Goal: Information Seeking & Learning: Learn about a topic

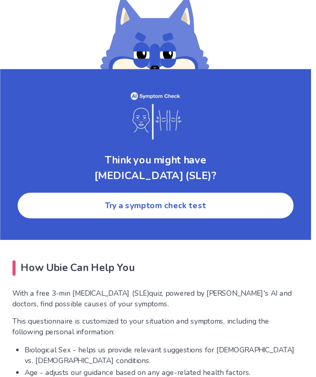
scroll to position [1220, 0]
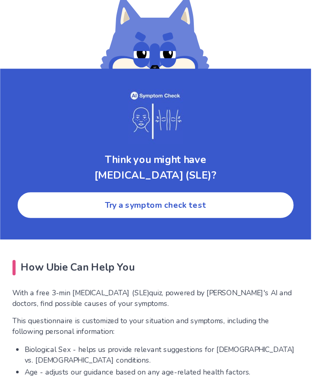
click at [166, 207] on link "Try a symptom check test" at bounding box center [158, 218] width 222 height 22
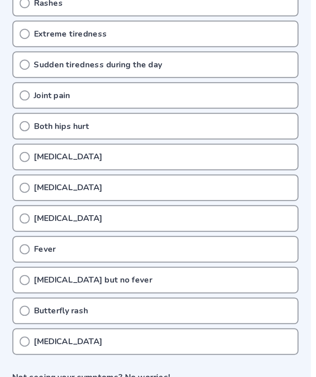
scroll to position [80, 0]
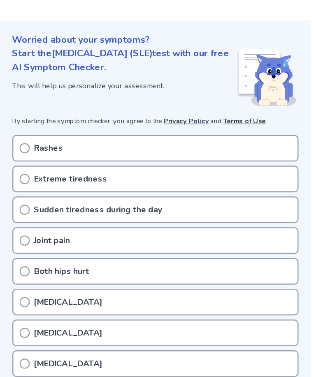
click at [44, 114] on div "Rashes" at bounding box center [158, 118] width 229 height 21
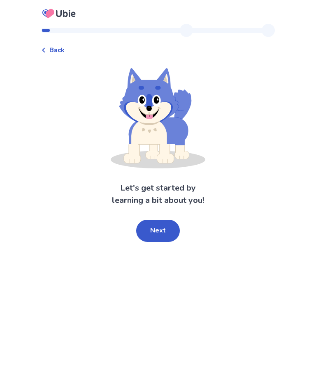
click at [158, 229] on button "Next" at bounding box center [158, 231] width 44 height 22
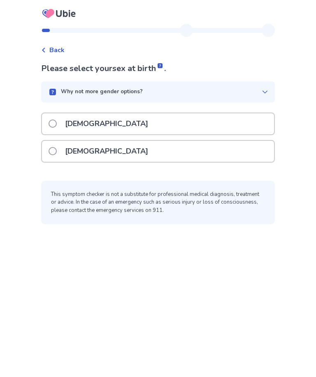
click at [106, 152] on div "[DEMOGRAPHIC_DATA]" at bounding box center [158, 151] width 232 height 21
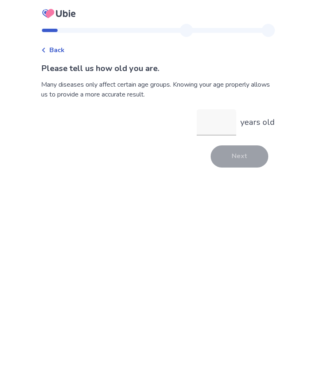
click at [210, 120] on input "years old" at bounding box center [215, 122] width 39 height 26
type input "**"
click at [246, 160] on button "Next" at bounding box center [239, 157] width 58 height 22
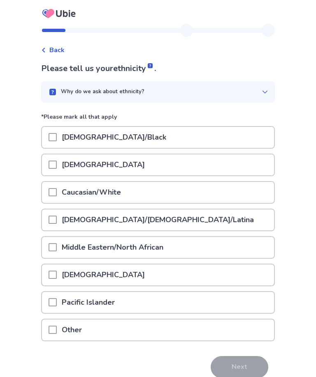
click at [55, 189] on span at bounding box center [53, 192] width 8 height 8
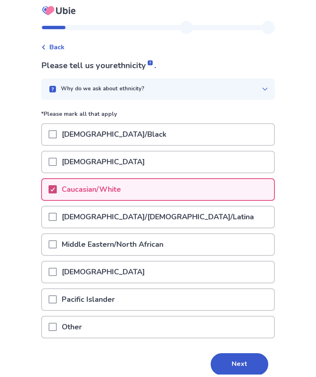
scroll to position [10, 0]
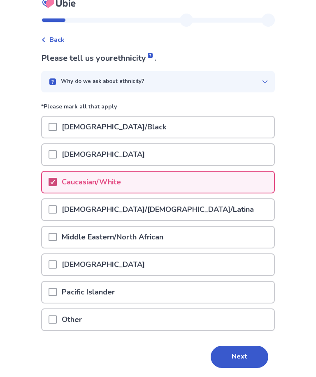
click at [238, 357] on button "Next" at bounding box center [239, 358] width 58 height 22
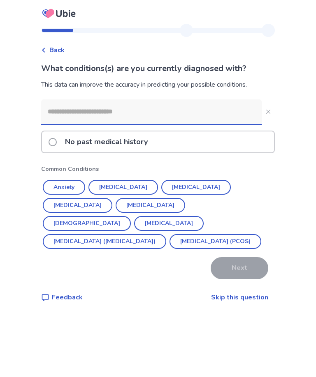
click at [72, 184] on button "Anxiety" at bounding box center [64, 187] width 42 height 15
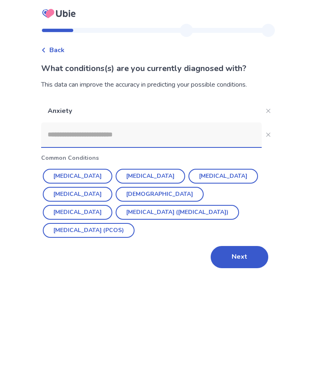
click at [112, 205] on button "[MEDICAL_DATA]" at bounding box center [77, 212] width 69 height 15
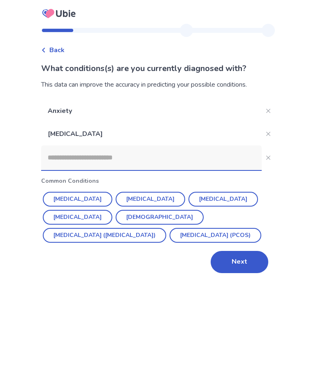
click at [141, 199] on button "[MEDICAL_DATA]" at bounding box center [150, 199] width 69 height 15
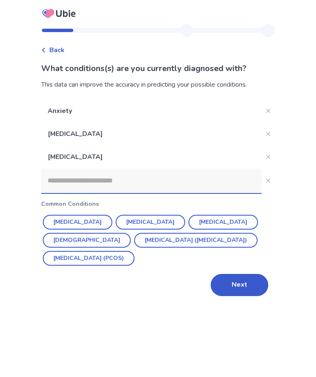
click at [252, 284] on button "Next" at bounding box center [239, 285] width 58 height 22
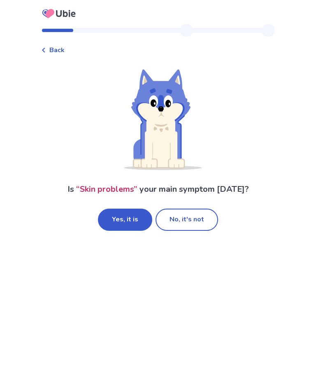
click at [197, 221] on button "No, it's not" at bounding box center [186, 220] width 62 height 22
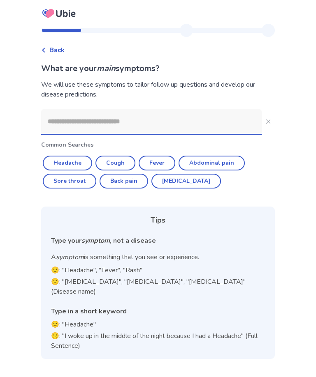
click at [81, 161] on button "Headache" at bounding box center [67, 163] width 49 height 15
type input "********"
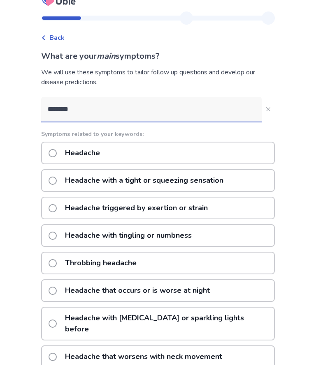
scroll to position [12, 0]
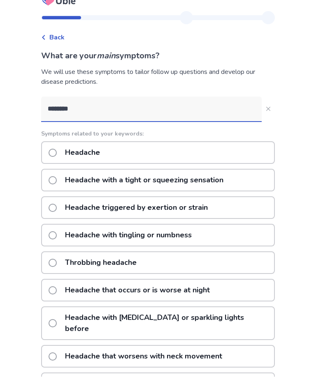
click at [238, 178] on div "Headache with a tight or squeezing sensation" at bounding box center [157, 180] width 233 height 23
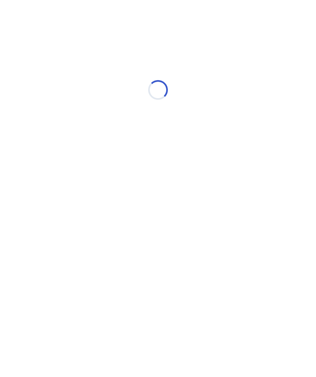
scroll to position [0, 0]
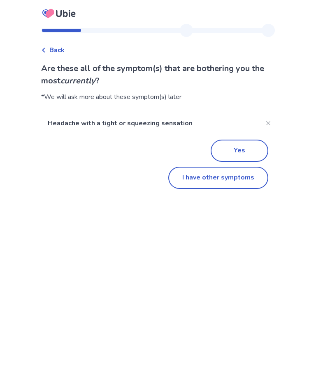
click at [243, 180] on button "I have other symptoms" at bounding box center [218, 178] width 100 height 22
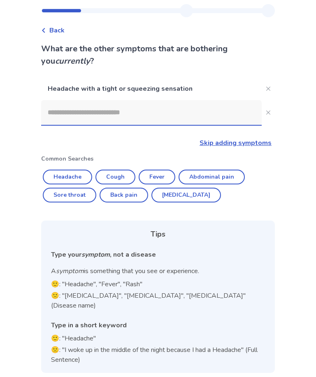
scroll to position [27, 0]
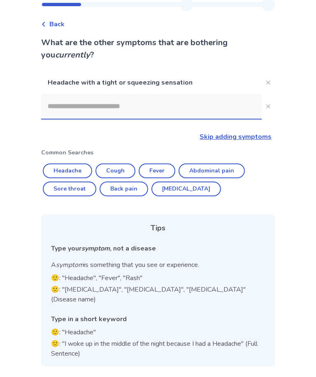
click at [111, 106] on input at bounding box center [151, 107] width 220 height 25
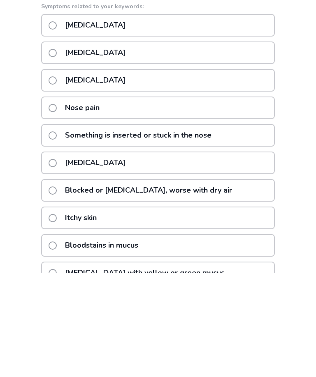
scroll to position [0, 0]
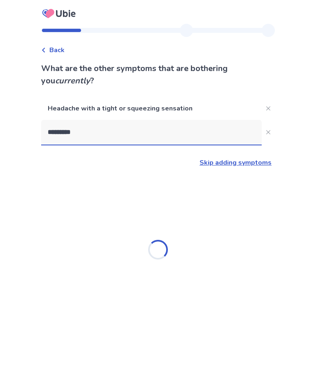
type input "**********"
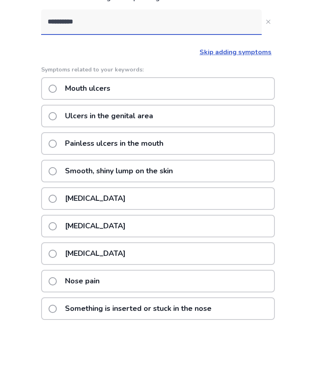
scroll to position [56, 0]
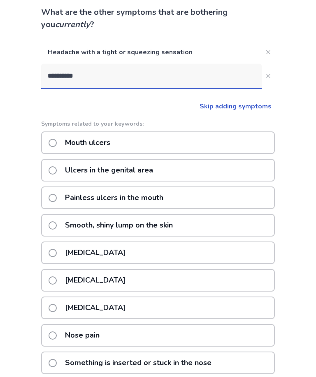
click at [62, 143] on label "Mouth ulcers" at bounding box center [82, 142] width 67 height 21
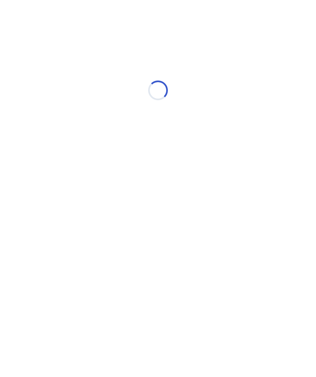
scroll to position [0, 0]
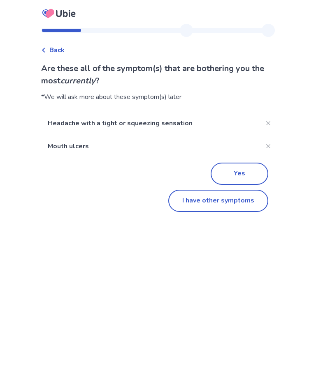
click at [227, 200] on button "I have other symptoms" at bounding box center [218, 201] width 100 height 22
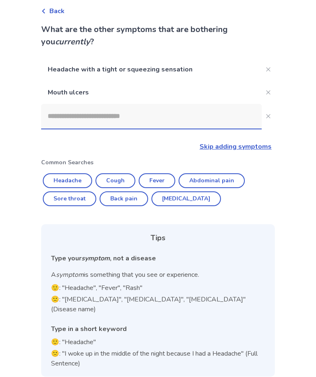
click at [90, 120] on input at bounding box center [151, 116] width 220 height 25
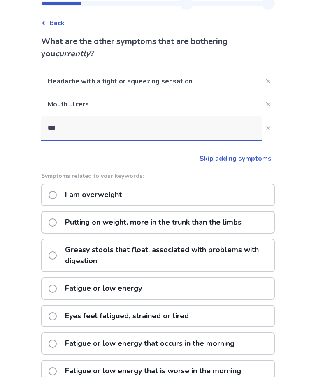
type input "****"
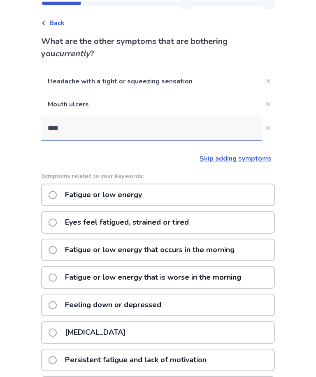
click at [62, 196] on label "Fatigue or low energy" at bounding box center [98, 195] width 98 height 21
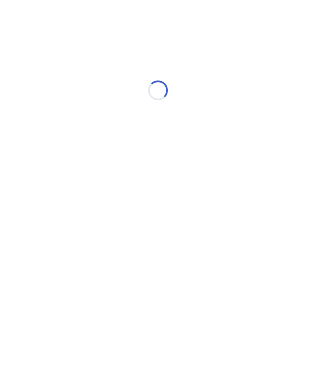
scroll to position [0, 0]
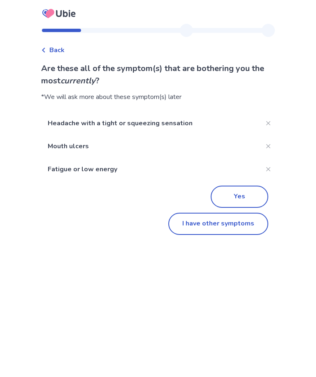
click at [209, 224] on button "I have other symptoms" at bounding box center [218, 224] width 100 height 22
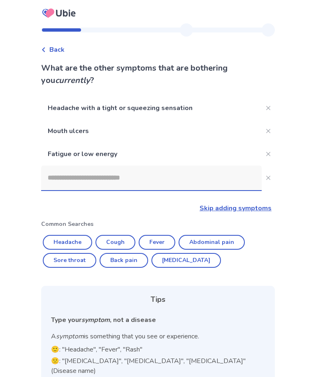
scroll to position [27, 0]
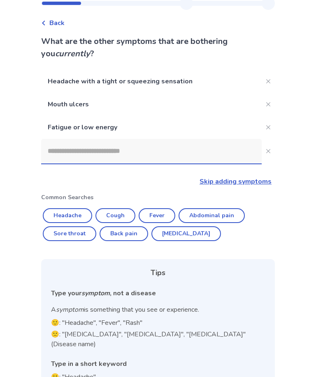
click at [85, 156] on input at bounding box center [151, 151] width 220 height 25
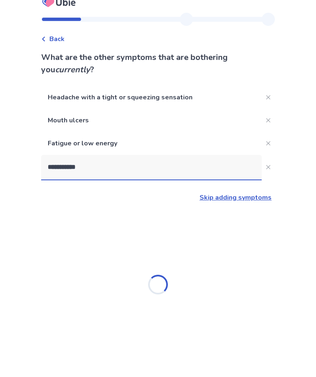
type input "**********"
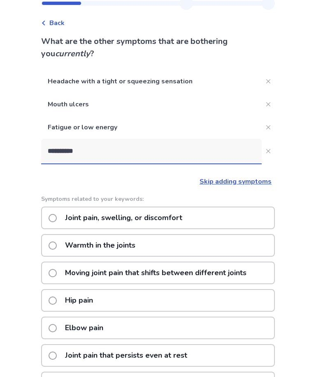
click at [187, 214] on p "Joint pain, swelling, or discomfort" at bounding box center [123, 218] width 127 height 21
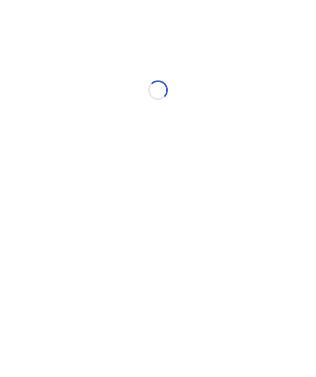
scroll to position [0, 0]
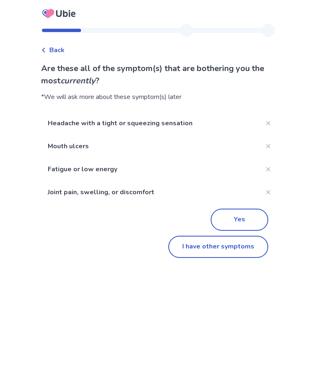
click at [225, 248] on button "I have other symptoms" at bounding box center [218, 247] width 100 height 22
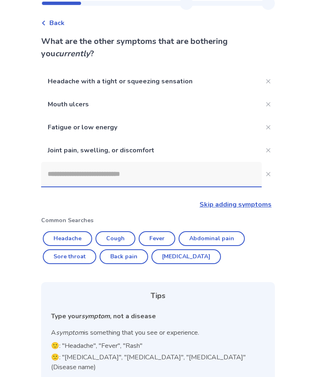
click at [90, 177] on input at bounding box center [151, 174] width 220 height 25
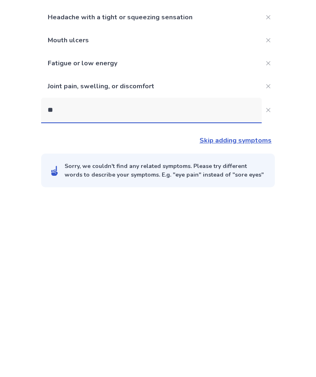
scroll to position [27, 0]
type input "*"
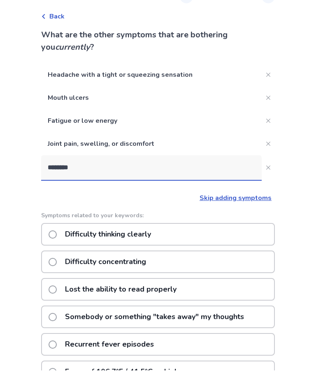
type input "*********"
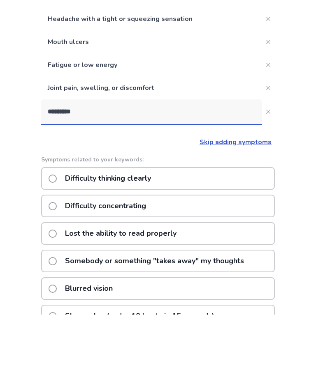
click at [240, 257] on div "Difficulty concentrating" at bounding box center [157, 268] width 233 height 23
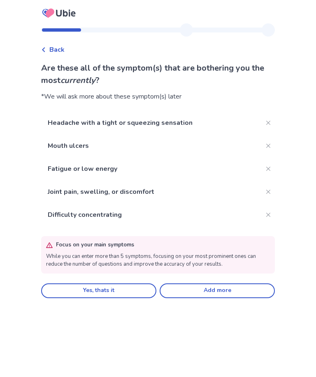
click at [248, 291] on button "Add more" at bounding box center [216, 291] width 115 height 15
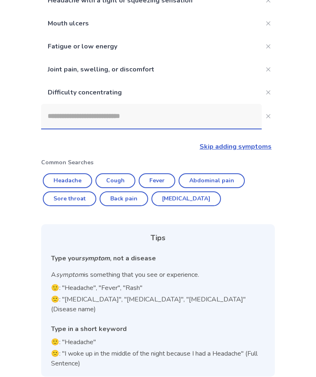
click at [96, 113] on input at bounding box center [151, 116] width 220 height 25
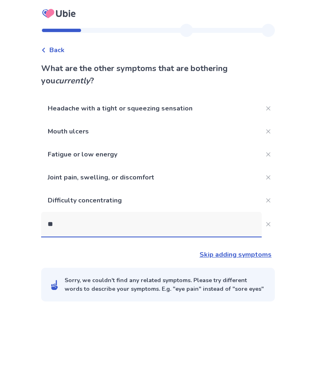
scroll to position [27, 0]
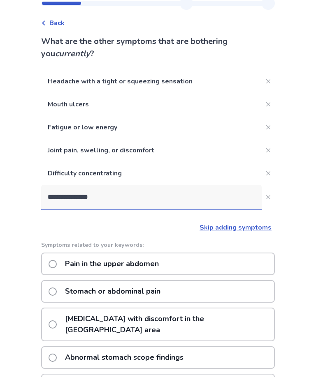
type input "**********"
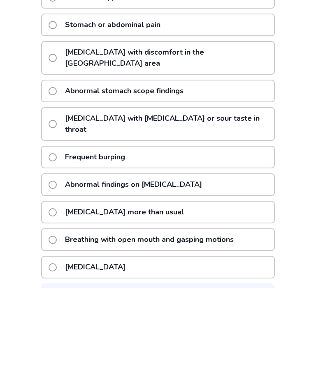
scroll to position [215, 0]
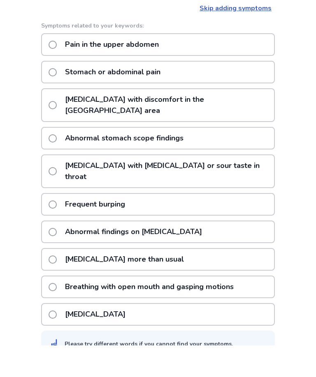
click at [193, 121] on p "[MEDICAL_DATA] with discomfort in the [GEOGRAPHIC_DATA] area" at bounding box center [167, 137] width 214 height 32
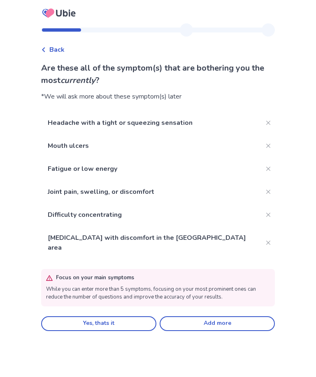
scroll to position [0, 0]
click at [125, 317] on button "Yes, thats it" at bounding box center [98, 324] width 115 height 15
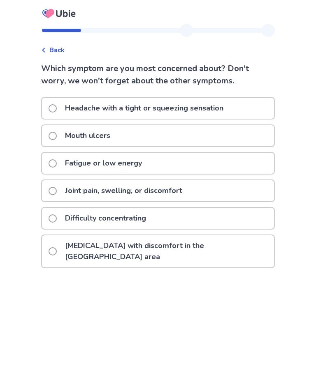
click at [153, 140] on div "Mouth ulcers" at bounding box center [158, 135] width 232 height 21
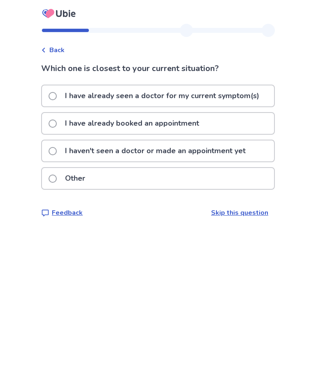
click at [236, 154] on p "I haven't seen a doctor or made an appointment yet" at bounding box center [155, 151] width 190 height 21
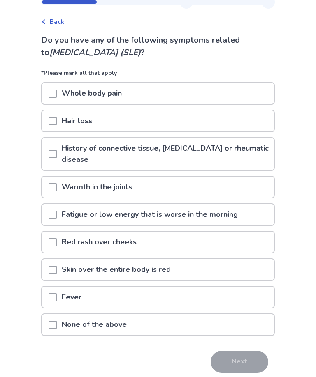
scroll to position [31, 0]
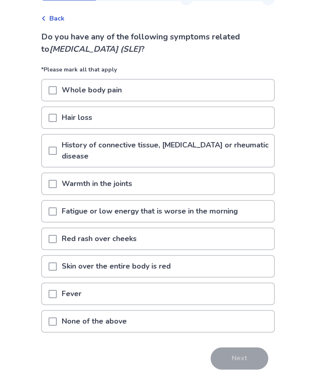
click at [97, 97] on p "Whole body pain" at bounding box center [92, 90] width 70 height 21
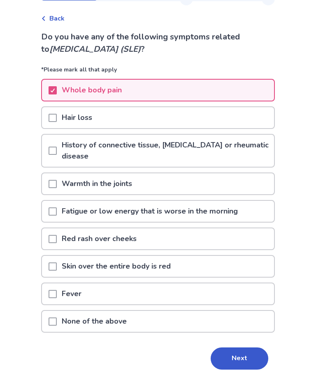
scroll to position [32, 0]
click at [145, 207] on p "Fatigue or low energy that is worse in the morning" at bounding box center [150, 211] width 186 height 21
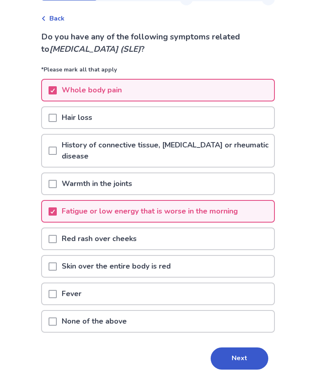
scroll to position [33, 0]
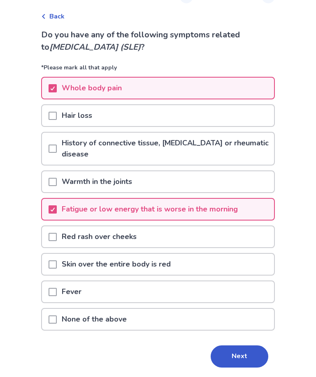
click at [154, 263] on p "Skin over the entire body is red" at bounding box center [116, 264] width 119 height 21
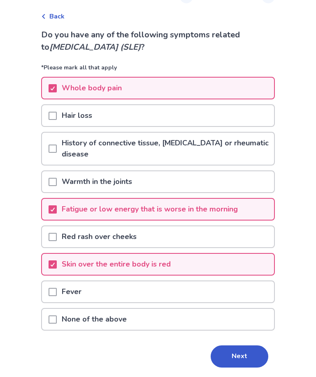
click at [116, 287] on div "Fever" at bounding box center [158, 292] width 232 height 21
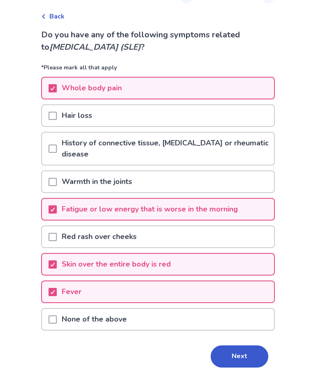
click at [240, 359] on button "Next" at bounding box center [239, 357] width 58 height 22
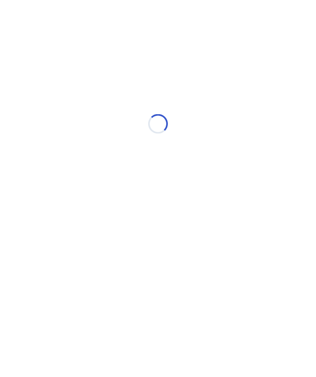
scroll to position [0, 0]
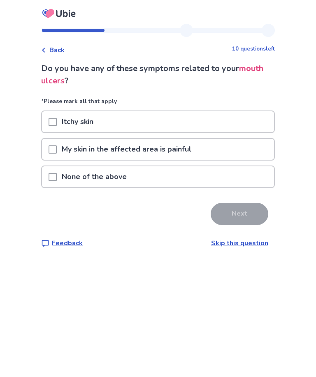
click at [173, 150] on p "My skin in the affected area is painful" at bounding box center [126, 149] width 139 height 21
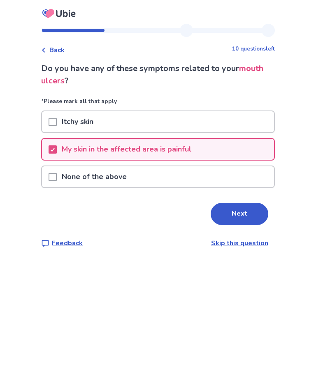
click at [242, 213] on button "Next" at bounding box center [239, 214] width 58 height 22
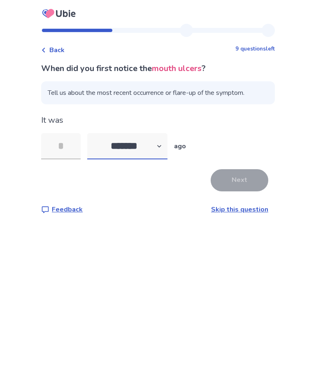
click at [166, 143] on select "******* ****** ******* ******** *******" at bounding box center [127, 146] width 80 height 26
select select "*"
click at [65, 136] on input "tel" at bounding box center [60, 146] width 39 height 26
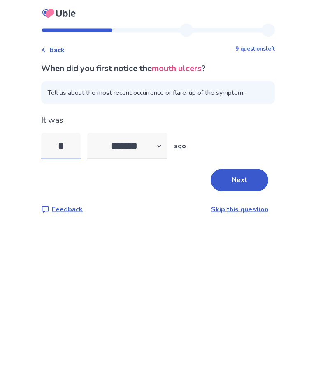
type input "**"
click at [241, 180] on button "Next" at bounding box center [239, 180] width 58 height 22
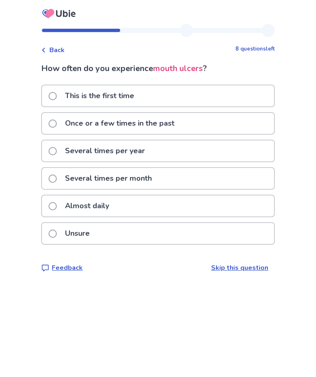
click at [235, 152] on div "Several times per year" at bounding box center [158, 151] width 232 height 21
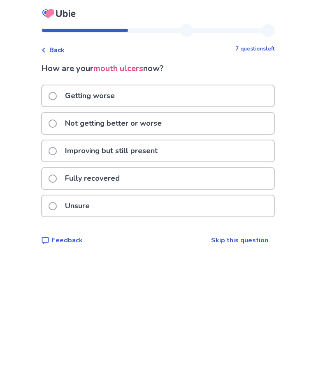
click at [137, 180] on div "Fully recovered" at bounding box center [158, 178] width 232 height 21
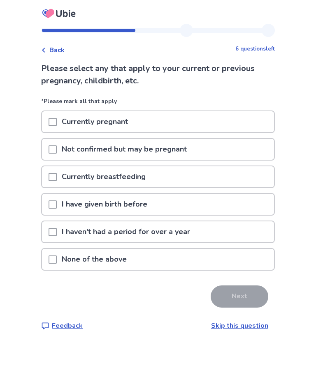
click at [152, 203] on p "I have given birth before" at bounding box center [104, 204] width 95 height 21
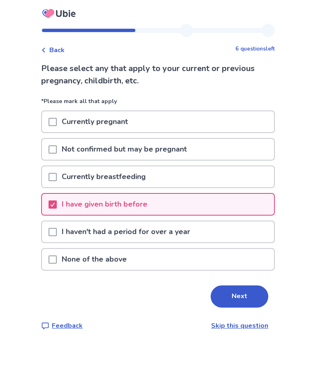
click at [249, 300] on button "Next" at bounding box center [239, 297] width 58 height 22
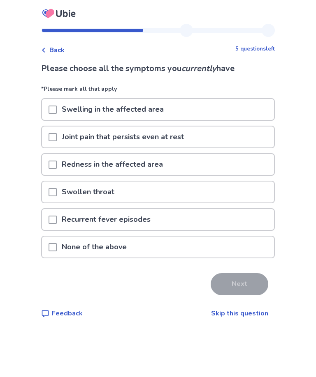
click at [225, 110] on div "Swelling in the affected area" at bounding box center [158, 109] width 232 height 21
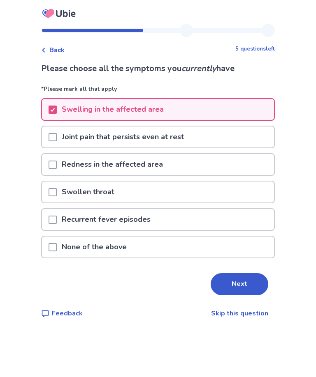
click at [223, 138] on div "Joint pain that persists even at rest" at bounding box center [158, 137] width 232 height 21
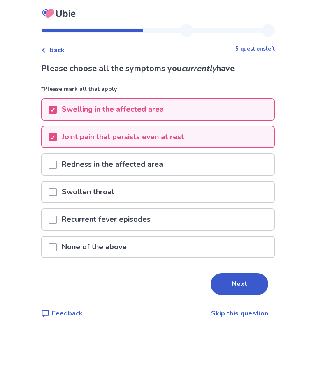
click at [241, 284] on button "Next" at bounding box center [239, 284] width 58 height 22
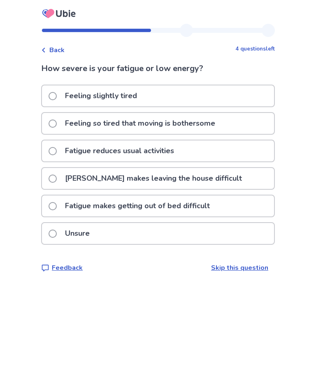
click at [240, 178] on div "[PERSON_NAME] makes leaving the house difficult" at bounding box center [158, 178] width 232 height 21
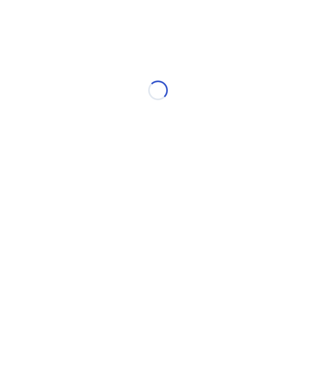
select select "*"
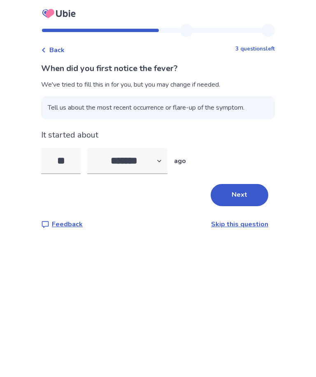
click at [247, 194] on button "Next" at bounding box center [239, 195] width 58 height 22
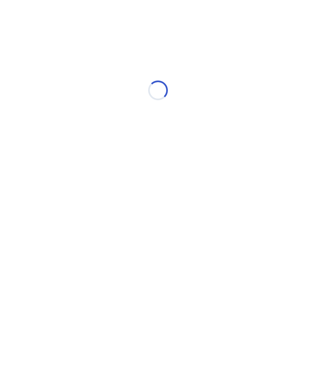
select select "*"
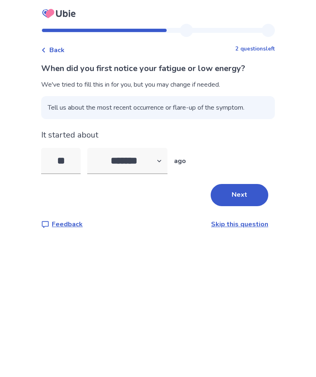
click at [256, 193] on button "Next" at bounding box center [239, 195] width 58 height 22
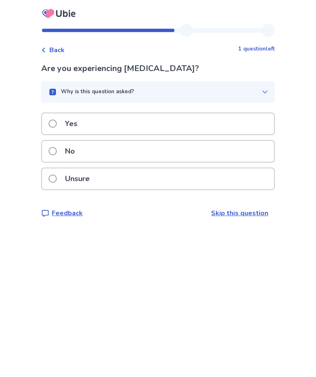
click at [243, 121] on div "Yes" at bounding box center [158, 123] width 232 height 21
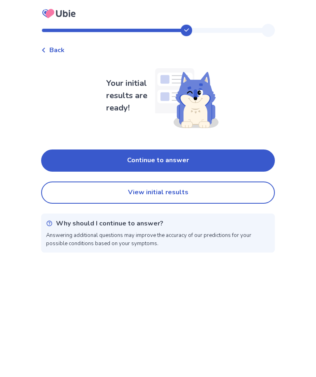
click at [250, 165] on button "Continue to answer" at bounding box center [157, 161] width 233 height 22
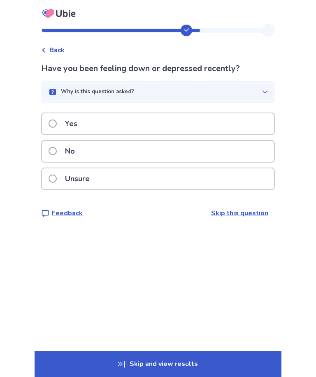
click at [241, 124] on div "Yes" at bounding box center [158, 123] width 232 height 21
click at [247, 127] on div "Yes" at bounding box center [158, 123] width 232 height 21
click at [249, 153] on div "No" at bounding box center [158, 151] width 232 height 21
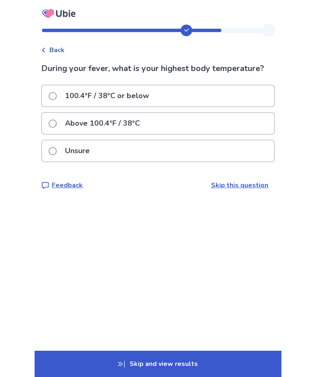
click at [252, 131] on div "Above 100.4°F / 38°C" at bounding box center [158, 123] width 232 height 21
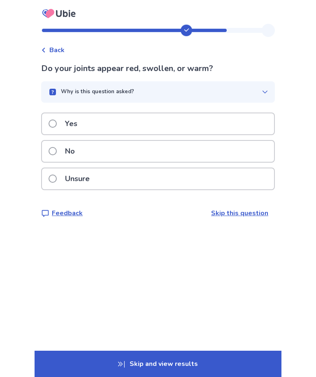
click at [256, 118] on div "Yes" at bounding box center [158, 123] width 232 height 21
click at [257, 126] on div "Yes" at bounding box center [158, 123] width 232 height 21
click at [257, 150] on div "No" at bounding box center [158, 151] width 232 height 21
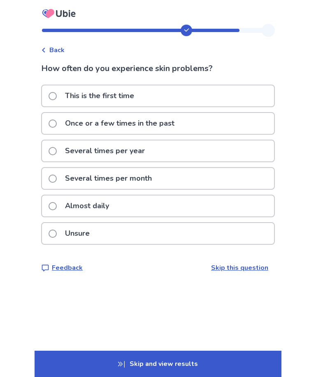
click at [246, 150] on div "Several times per year" at bounding box center [158, 151] width 232 height 21
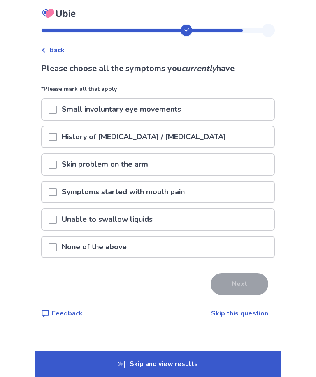
click at [139, 243] on div "None of the above" at bounding box center [158, 247] width 232 height 21
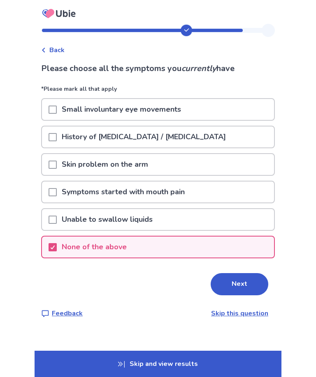
click at [247, 282] on button "Next" at bounding box center [239, 284] width 58 height 22
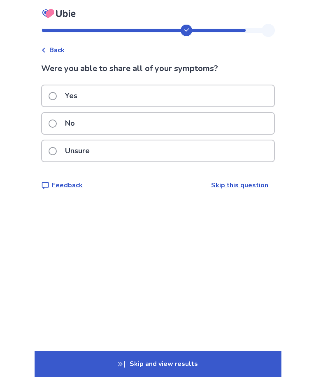
click at [106, 95] on div "Yes" at bounding box center [158, 95] width 232 height 21
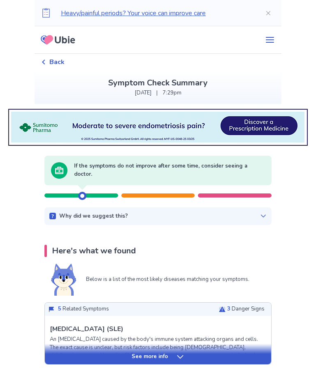
scroll to position [19, 0]
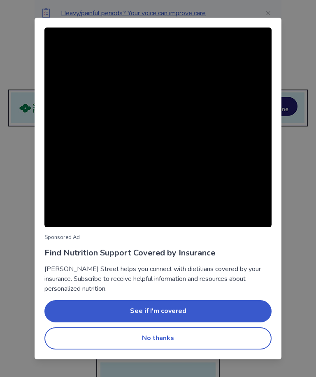
click at [209, 341] on button "No thanks" at bounding box center [157, 339] width 227 height 22
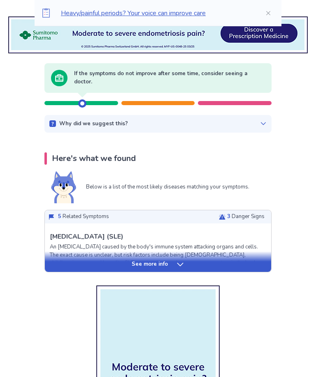
scroll to position [94, 0]
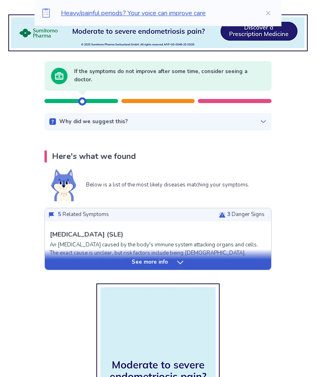
click at [183, 263] on icon at bounding box center [180, 263] width 8 height 8
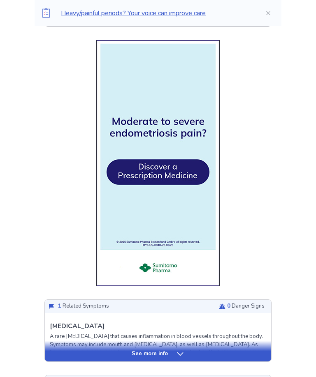
scroll to position [816, 0]
